Goal: Task Accomplishment & Management: Complete application form

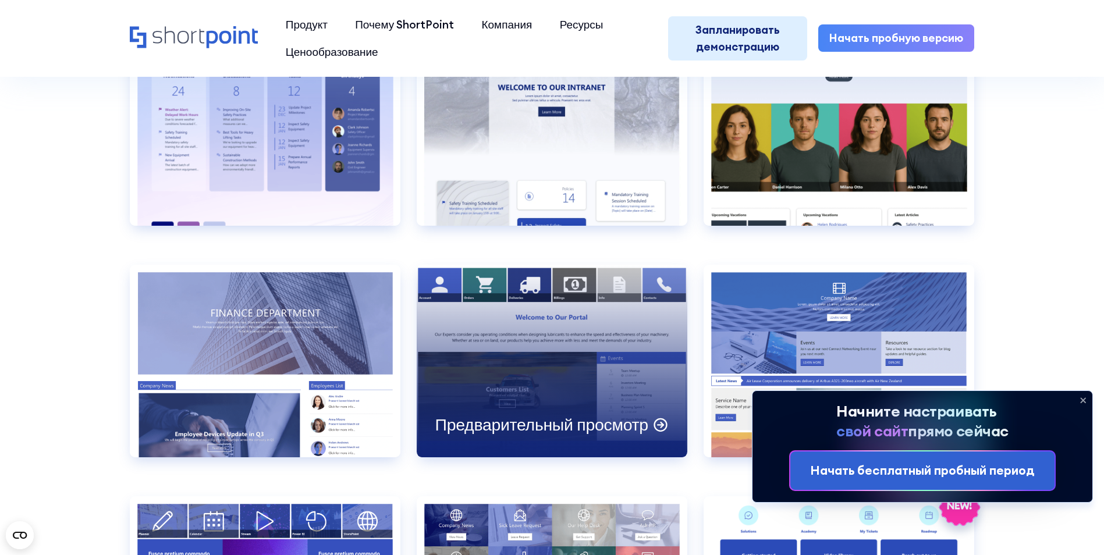
scroll to position [2503, 0]
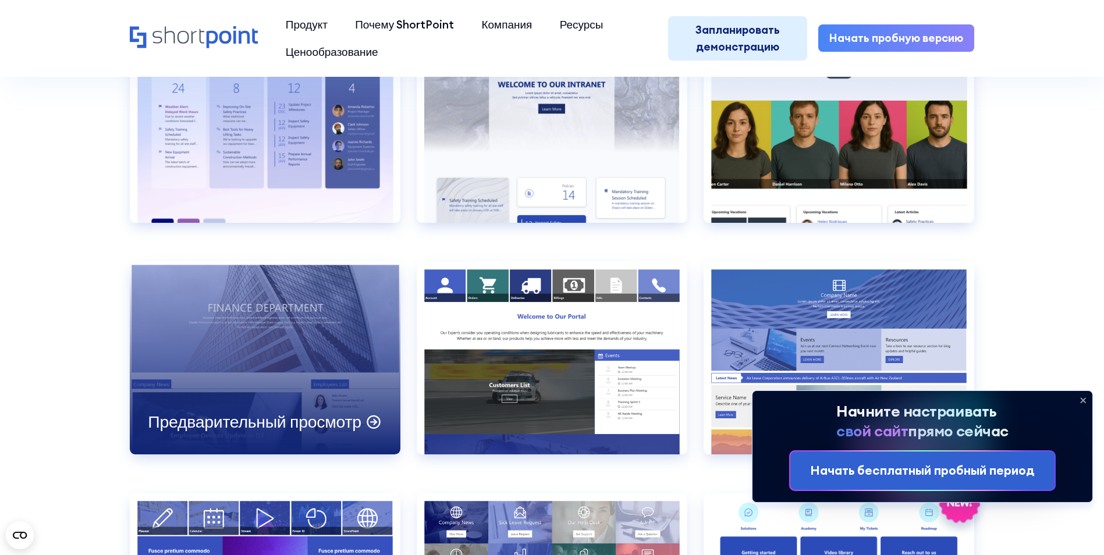
click at [308, 433] on p "Предварительный просмотр" at bounding box center [254, 423] width 213 height 22
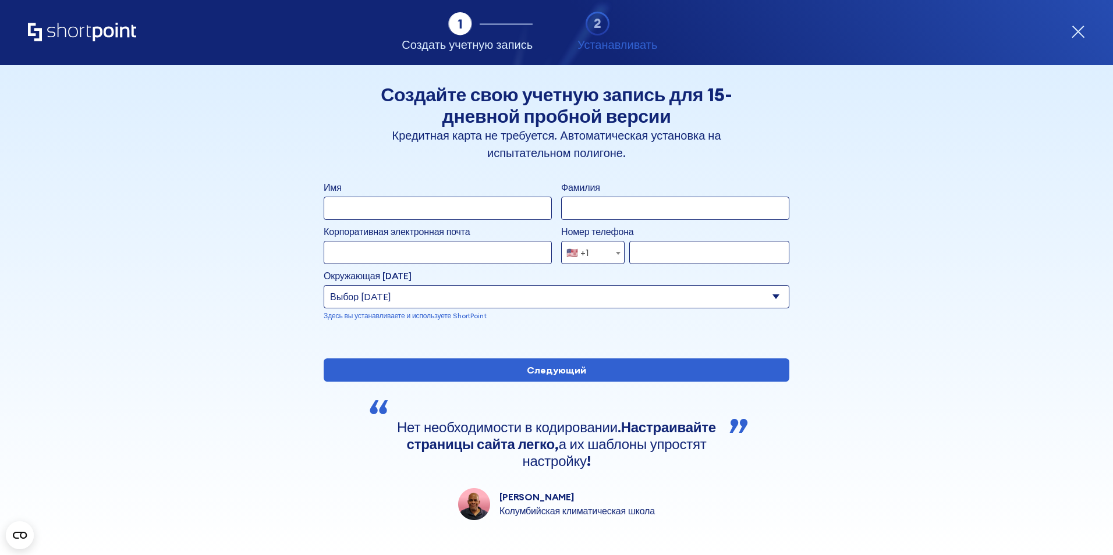
click at [417, 215] on input "Имя" at bounding box center [438, 208] width 228 height 23
type input "Nurmahambet"
type input "Zhanibek"
click at [383, 251] on input "Корпоративная электронная почта" at bounding box center [438, 252] width 228 height 23
type input "zhanibeknuha@gmail.com"
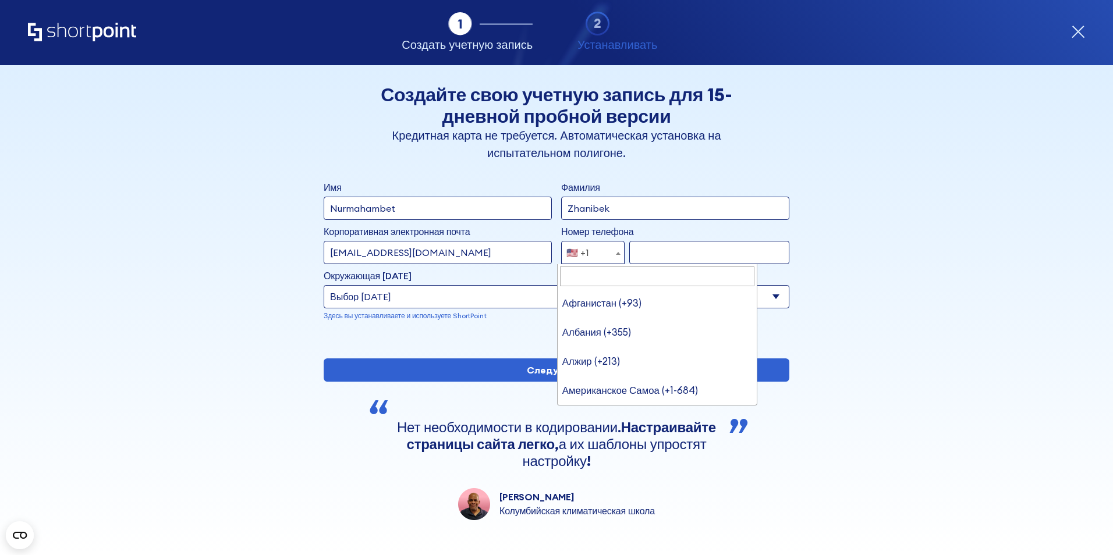
click at [602, 249] on span "🇺🇸 +1" at bounding box center [592, 252] width 63 height 23
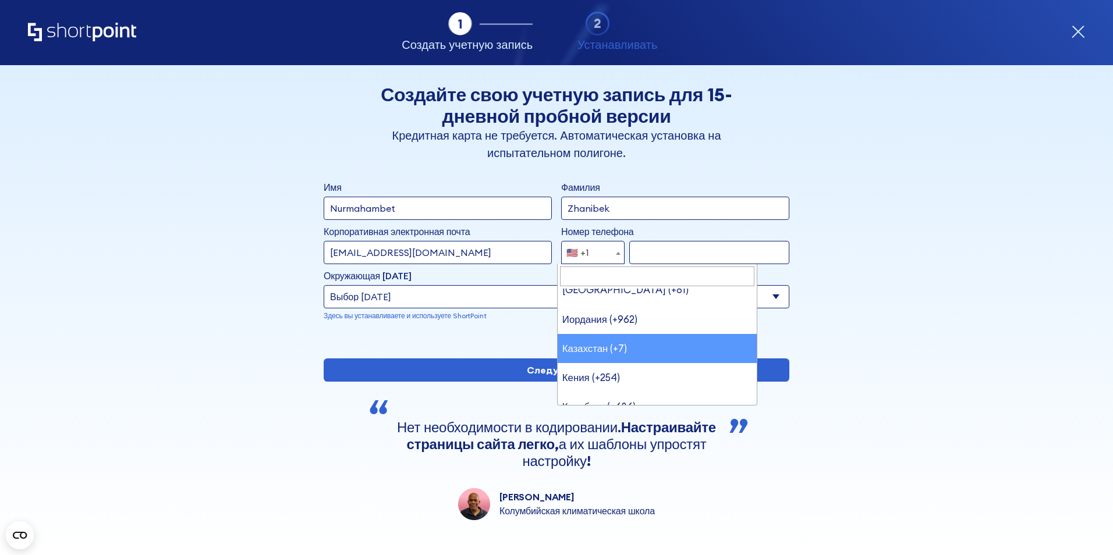
select select "+7"
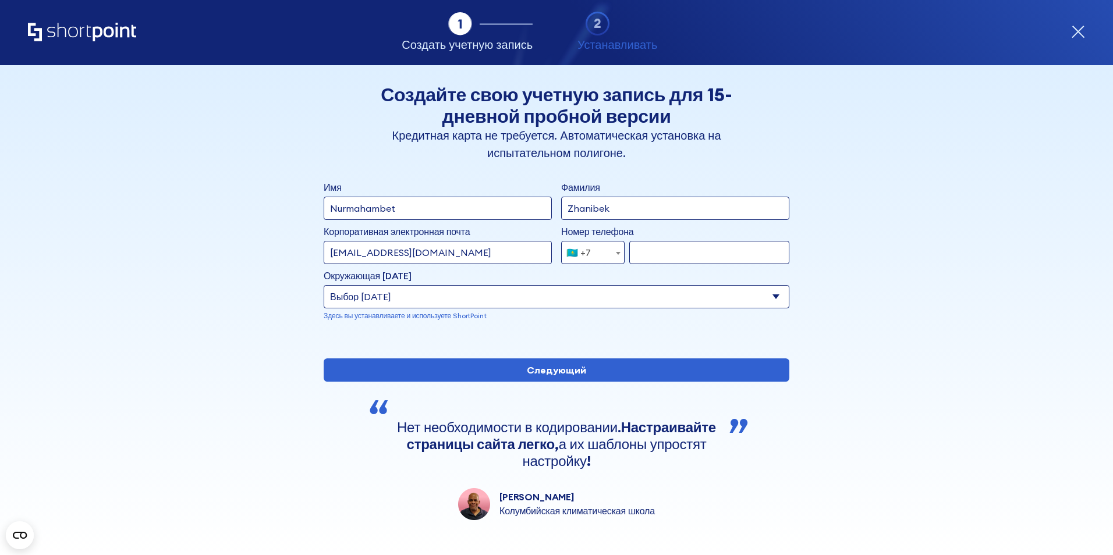
click at [665, 262] on input "форма" at bounding box center [709, 252] width 160 height 23
type input "7054569314"
click at [518, 302] on select "Выбор среды Майкрософт 365 SharePoint Online SharePoint 2019 (локальная версия)…" at bounding box center [557, 296] width 466 height 23
click at [324, 285] on select "Выбор среды Майкрософт 365 SharePoint Online SharePoint 2019 (локальная версия)…" at bounding box center [557, 296] width 466 height 23
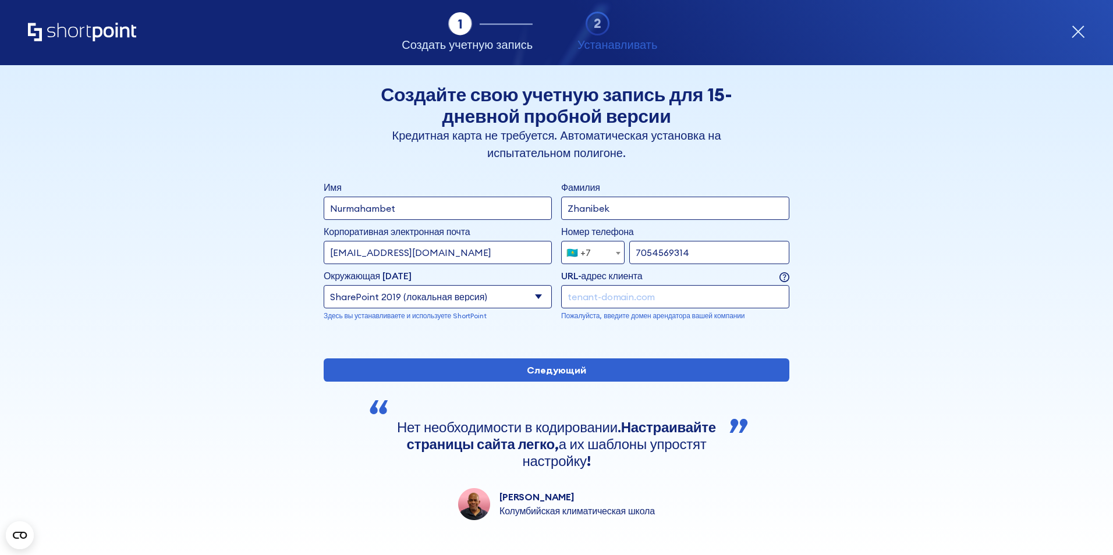
click at [656, 304] on input "форма" at bounding box center [675, 296] width 228 height 23
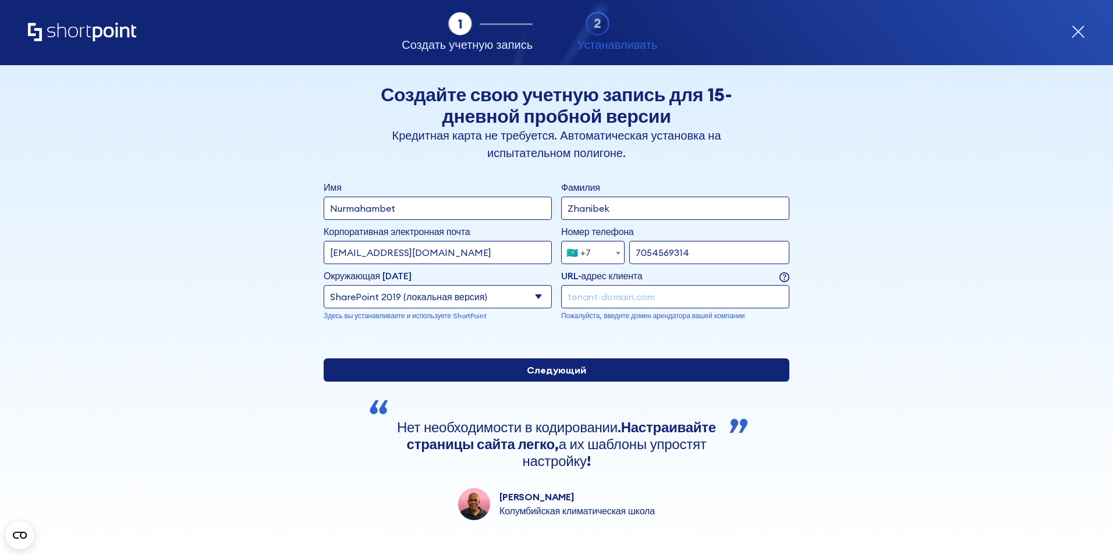
click at [558, 382] on input "Next" at bounding box center [557, 370] width 466 height 23
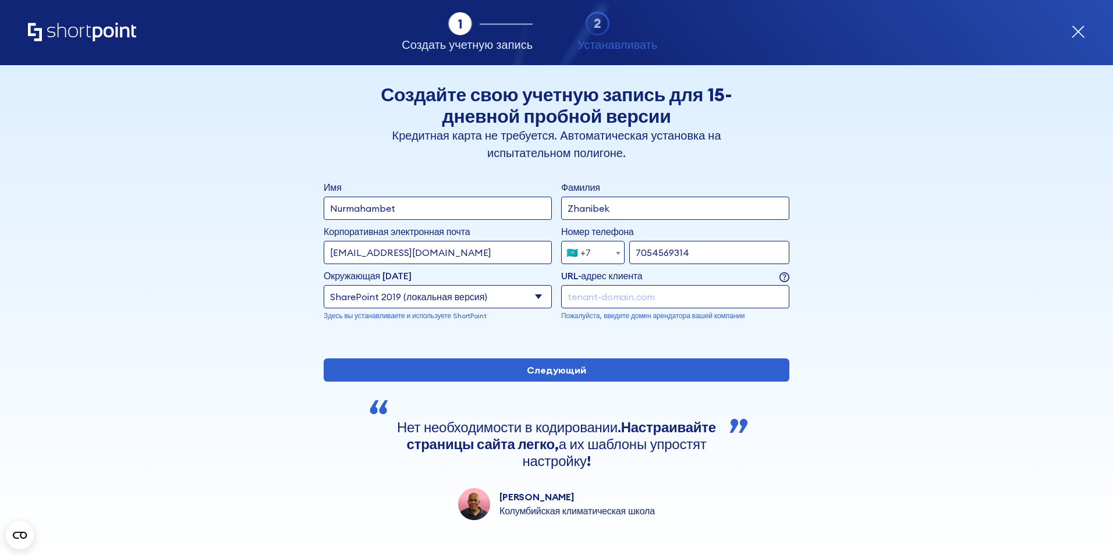
click at [689, 303] on input "форма" at bounding box center [675, 296] width 228 height 23
click at [530, 297] on select "Выбор среды Майкрософт 365 SharePoint Online SharePoint 2019 (локальная версия)…" at bounding box center [438, 296] width 228 height 23
select select "SharePoint Online"
click at [324, 285] on select "Выбор среды Майкрософт 365 SharePoint Online SharePoint 2019 (локальная версия)…" at bounding box center [438, 296] width 228 height 23
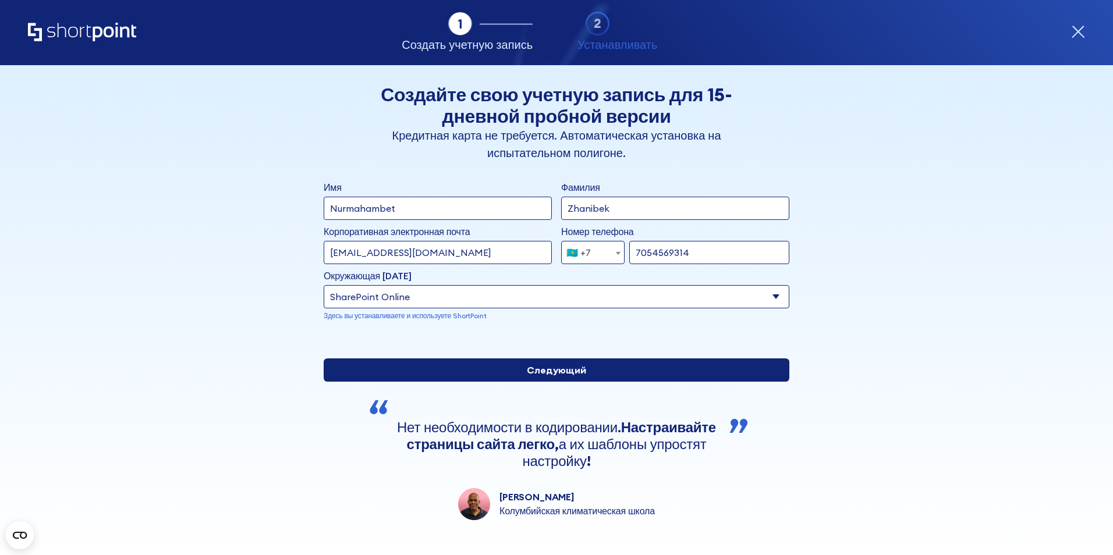
drag, startPoint x: 576, startPoint y: 406, endPoint x: 637, endPoint y: 406, distance: 60.5
click at [577, 382] on input "Next" at bounding box center [557, 370] width 466 height 23
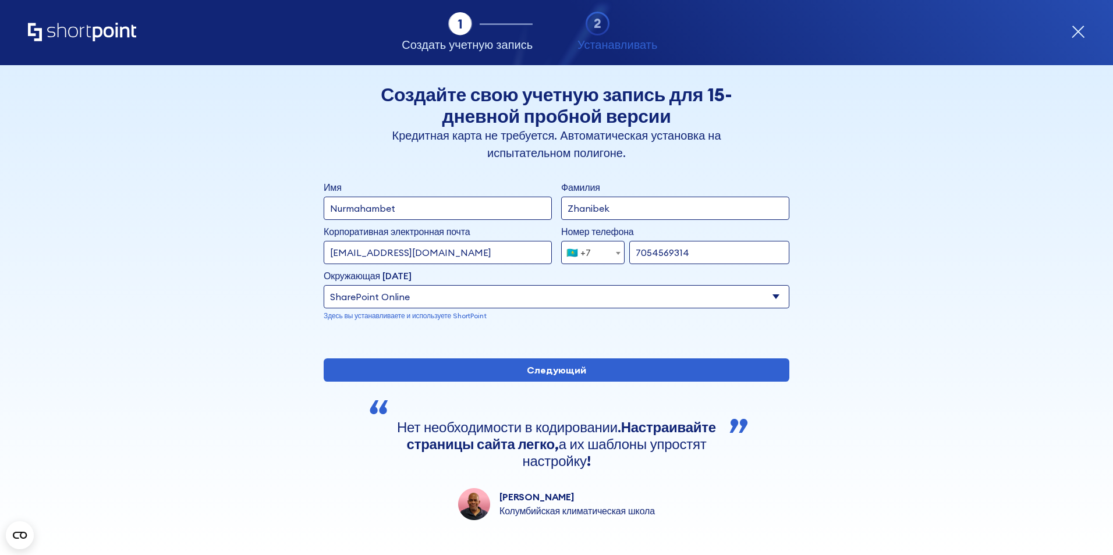
click at [487, 251] on input "zhanibeknuha@gmail.com" at bounding box center [438, 252] width 228 height 23
click at [621, 337] on div "Имя Nurmahambet Фамилия Zhanibek Корпоративная электронная почта Invalid Email …" at bounding box center [557, 259] width 466 height 159
click at [584, 31] on div "Устанавливать" at bounding box center [622, 33] width 87 height 42
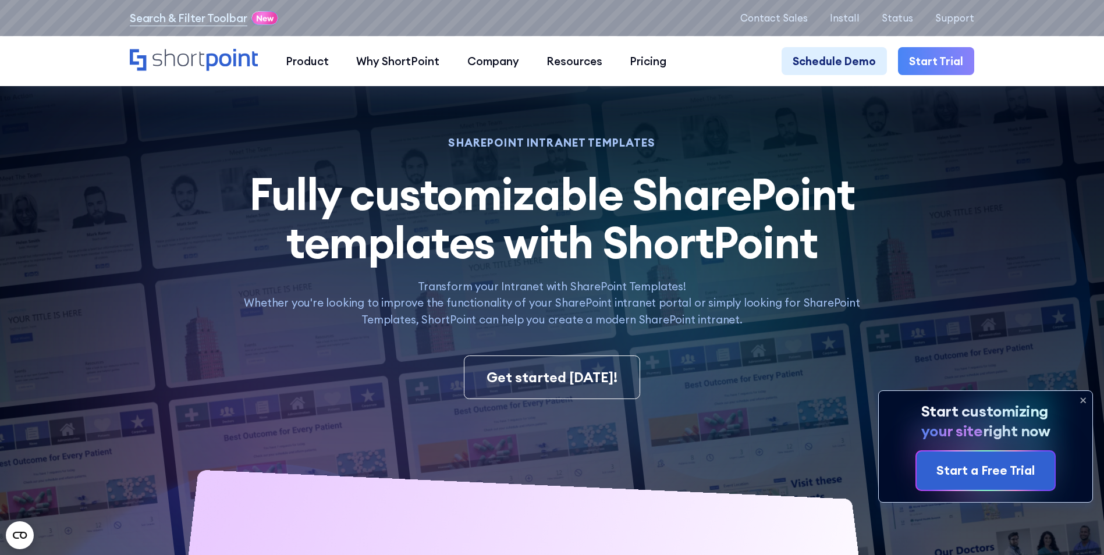
scroll to position [175, 0]
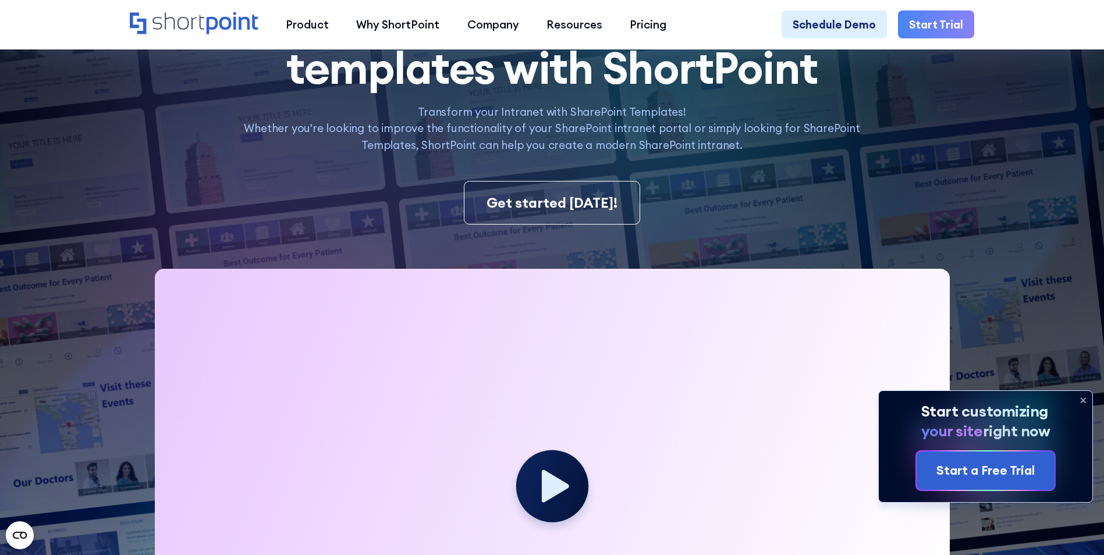
click at [1083, 402] on icon at bounding box center [1083, 400] width 19 height 19
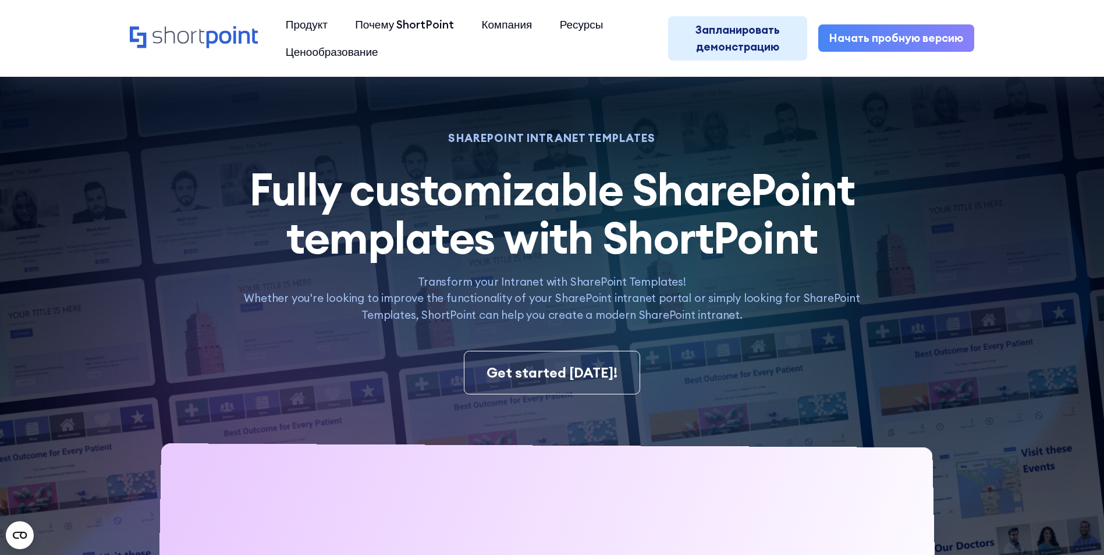
scroll to position [0, 0]
